Goal: Navigation & Orientation: Find specific page/section

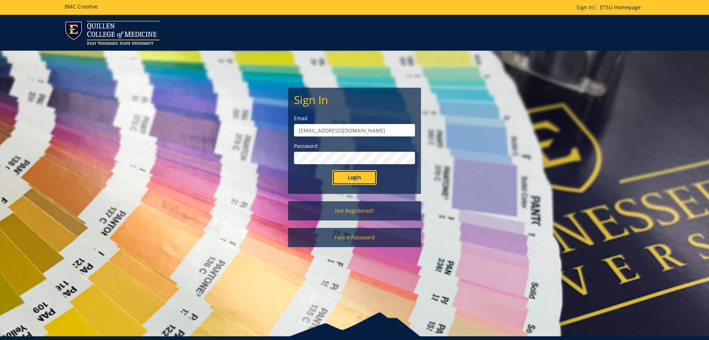
click at [355, 173] on input "Login" at bounding box center [354, 177] width 44 height 15
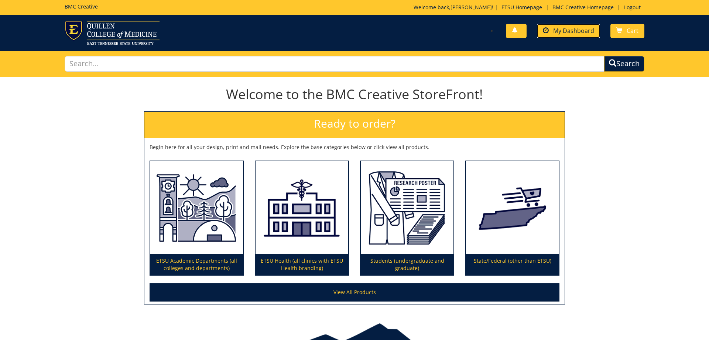
click at [553, 34] on link "My Dashboard" at bounding box center [568, 31] width 63 height 14
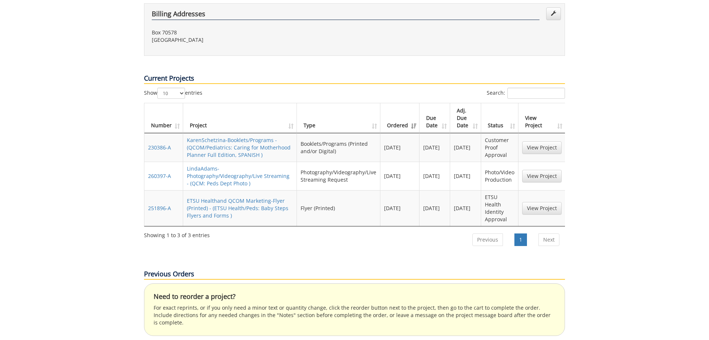
scroll to position [339, 0]
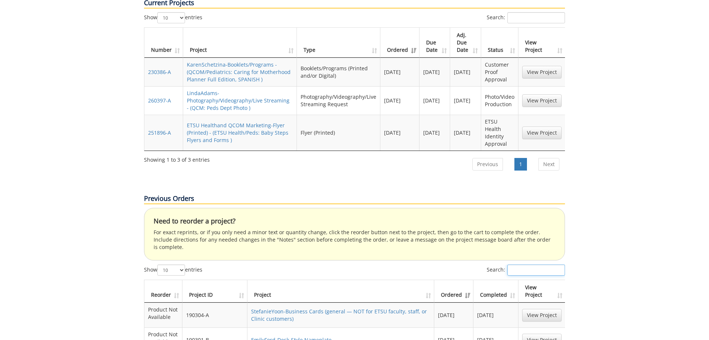
click at [521, 264] on input "Search:" at bounding box center [537, 269] width 58 height 11
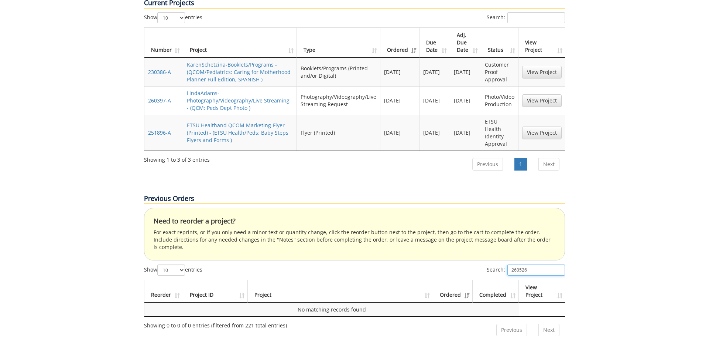
type input "260526"
